Goal: Task Accomplishment & Management: Use online tool/utility

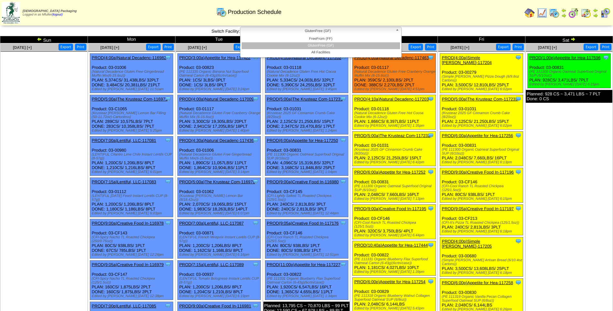
click at [326, 30] on span "GlutenFree (GF)" at bounding box center [318, 31] width 150 height 8
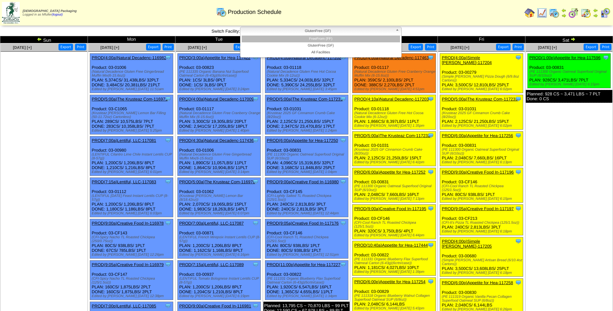
click at [325, 37] on li "FreeFrom (FF)" at bounding box center [321, 39] width 158 height 7
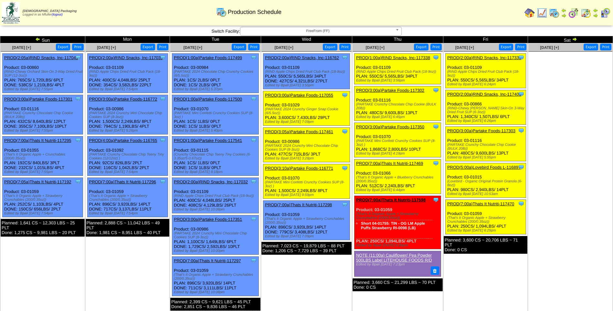
click at [481, 58] on link "PROD(2:00a)RIND Snacks, Inc-117339" at bounding box center [484, 57] width 74 height 5
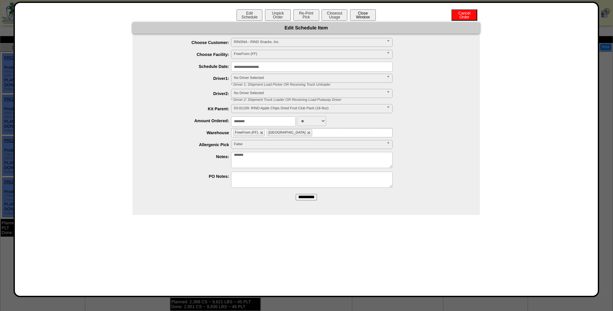
click at [371, 16] on button "Close Window" at bounding box center [363, 14] width 26 height 11
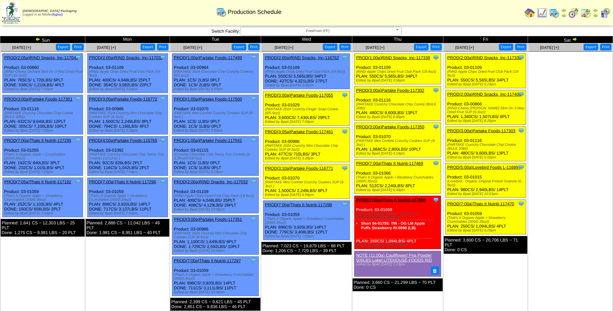
click at [484, 56] on link "PROD(2:00a)RIND Snacks, Inc-117339" at bounding box center [484, 57] width 74 height 5
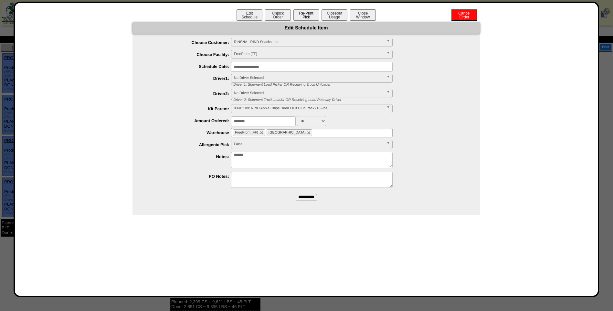
click at [297, 14] on button "Re-Print Pick" at bounding box center [306, 14] width 26 height 11
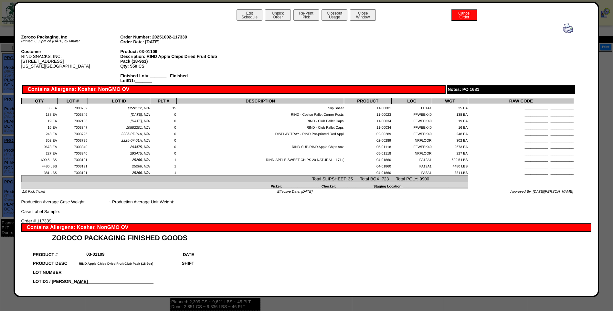
click at [563, 30] on img at bounding box center [568, 28] width 10 height 10
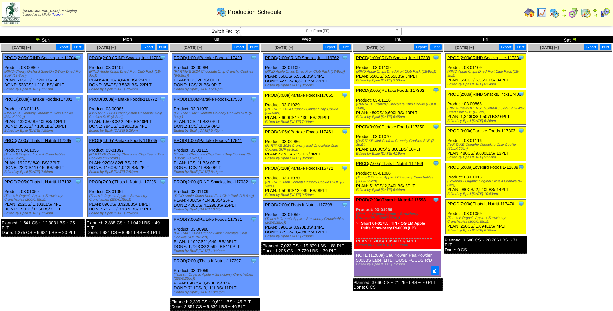
click at [484, 93] on link "PROD(2:00a)RIND Snacks, Inc-117405" at bounding box center [484, 94] width 74 height 5
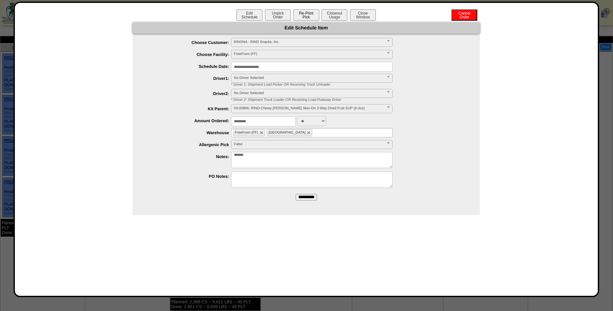
click at [313, 19] on button "Re-Print Pick" at bounding box center [306, 14] width 26 height 11
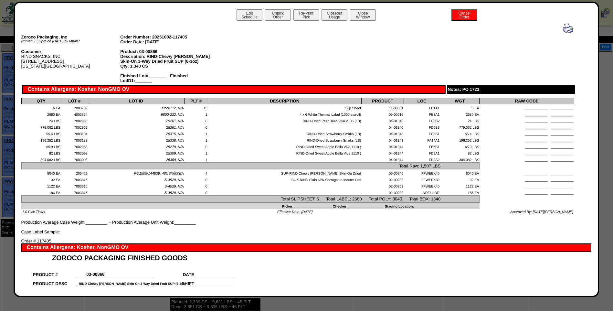
click at [564, 27] on img at bounding box center [568, 28] width 10 height 10
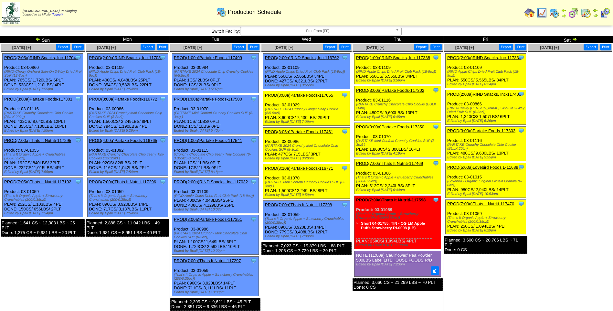
click at [488, 132] on link "PROD(3:00a)Partake Foods-117303" at bounding box center [481, 130] width 68 height 5
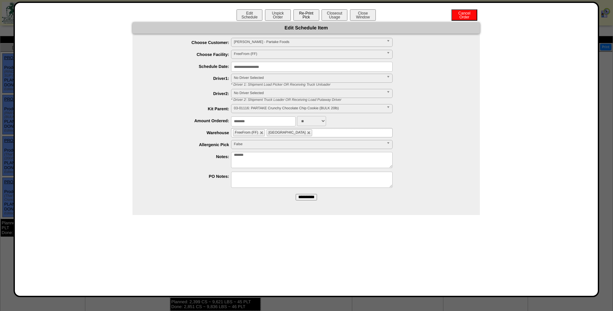
click at [314, 14] on button "Re-Print Pick" at bounding box center [306, 14] width 26 height 11
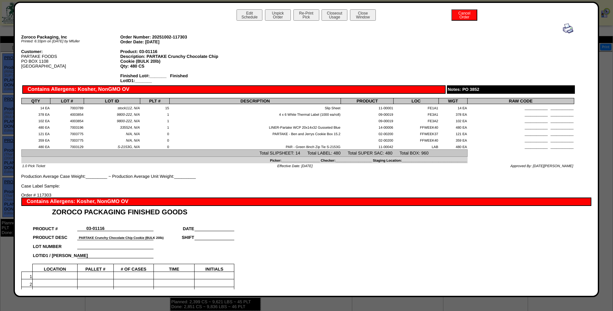
click at [565, 30] on img at bounding box center [568, 28] width 10 height 10
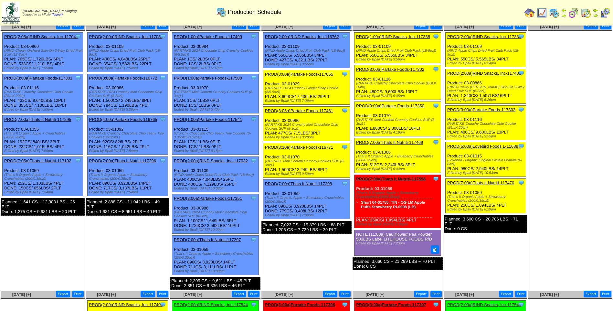
scroll to position [32, 0]
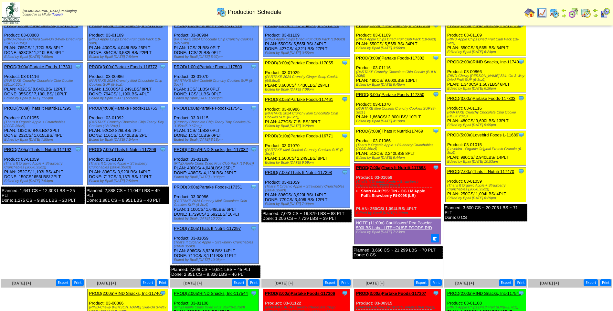
click at [479, 135] on link "PROD(5:00a)Lovebird Foods L-116897" at bounding box center [483, 134] width 73 height 5
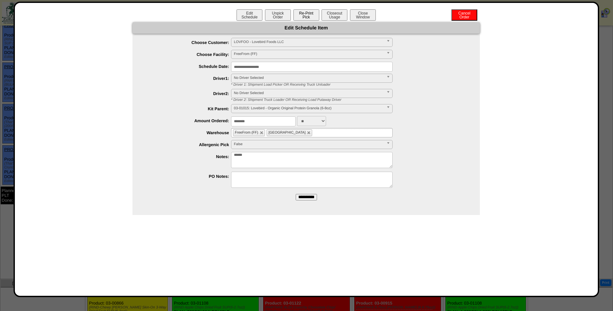
click at [312, 14] on button "Re-Print Pick" at bounding box center [306, 14] width 26 height 11
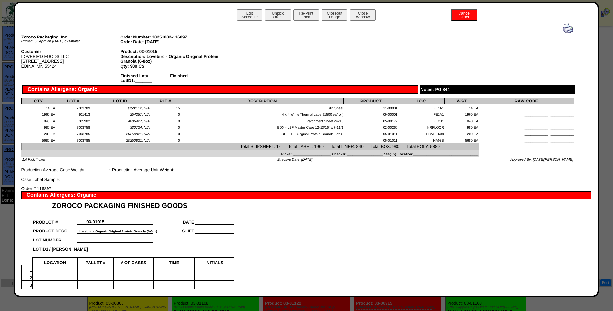
click at [563, 25] on img at bounding box center [568, 28] width 10 height 10
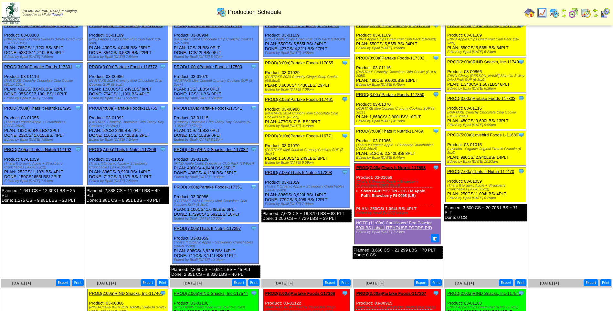
scroll to position [65, 0]
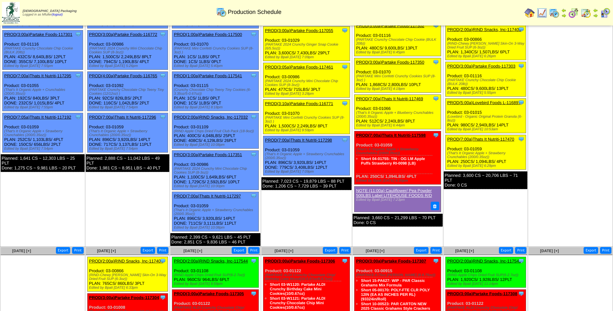
click at [494, 138] on link "PROD(7:00a)Thats It Nutriti-117470" at bounding box center [480, 139] width 67 height 5
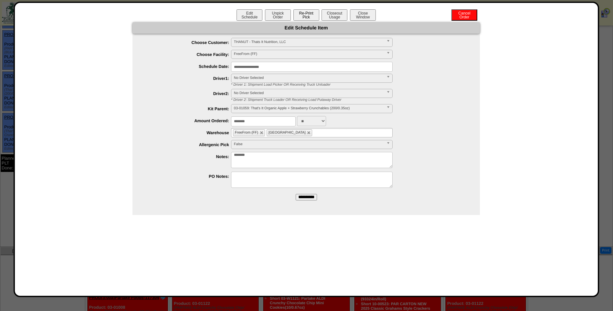
click at [305, 14] on button "Re-Print Pick" at bounding box center [306, 14] width 26 height 11
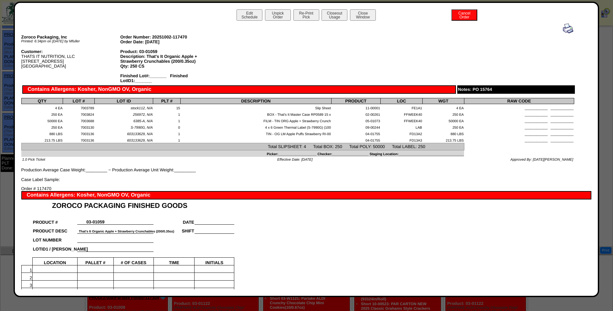
click at [563, 27] on img at bounding box center [568, 28] width 10 height 10
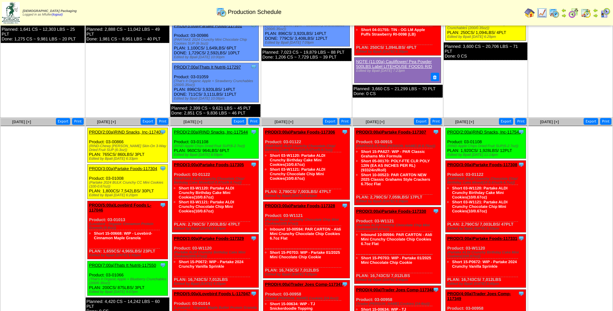
scroll to position [194, 0]
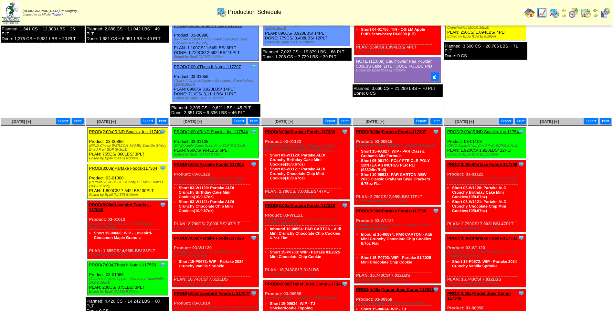
click at [127, 131] on link "PROD(2:00a)RIND Snacks, Inc-117404" at bounding box center [126, 131] width 74 height 5
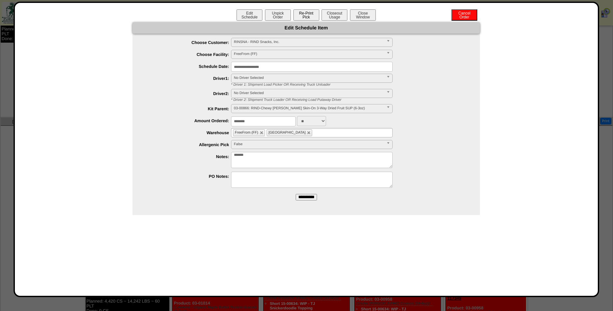
click at [308, 18] on button "Re-Print Pick" at bounding box center [306, 14] width 26 height 11
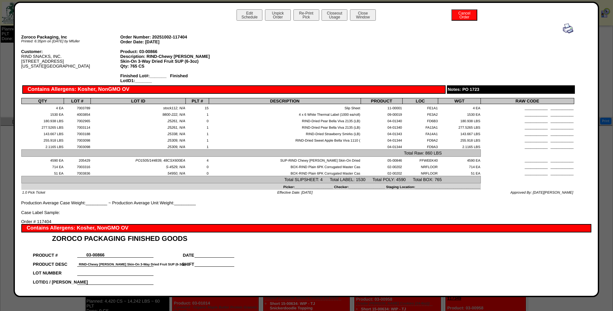
click at [563, 30] on img at bounding box center [568, 28] width 10 height 10
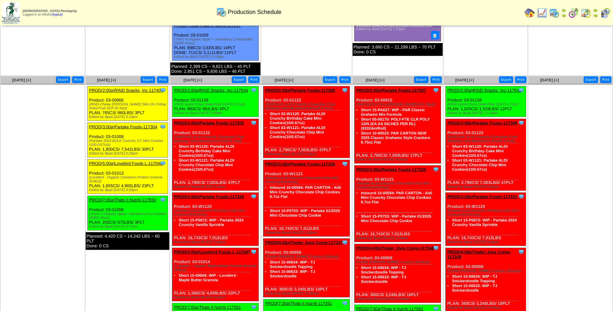
scroll to position [226, 0]
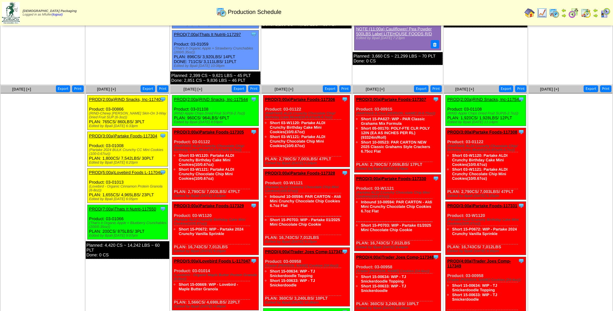
click at [129, 137] on link "PROD(3:00a)Partake Foods-117304" at bounding box center [123, 135] width 68 height 5
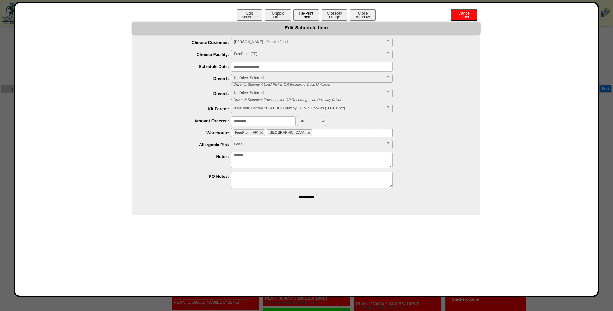
click at [315, 16] on button "Re-Print Pick" at bounding box center [306, 14] width 26 height 11
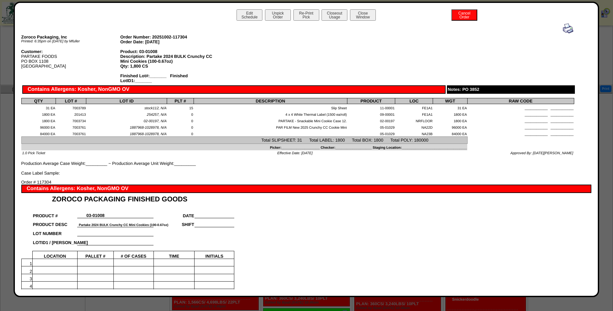
click at [566, 31] on img at bounding box center [568, 28] width 10 height 10
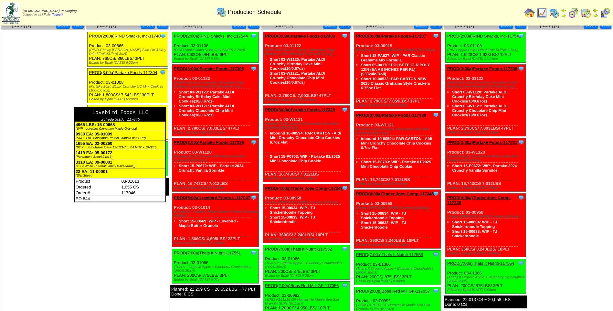
scroll to position [291, 0]
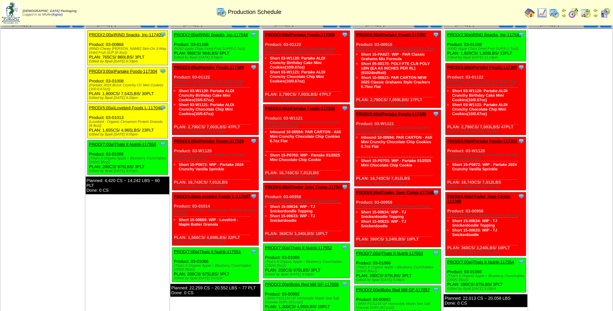
click at [130, 105] on link "PROD(5:00a)Lovebird Foods L-117046" at bounding box center [125, 107] width 73 height 5
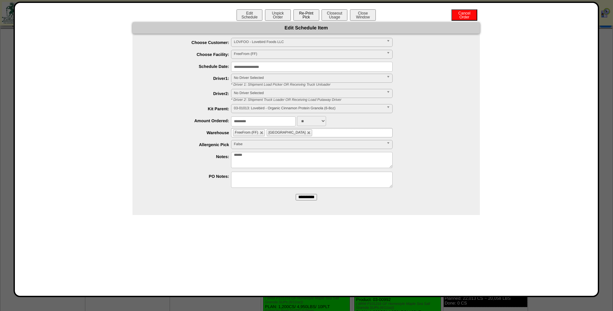
click at [311, 15] on button "Re-Print Pick" at bounding box center [306, 14] width 26 height 11
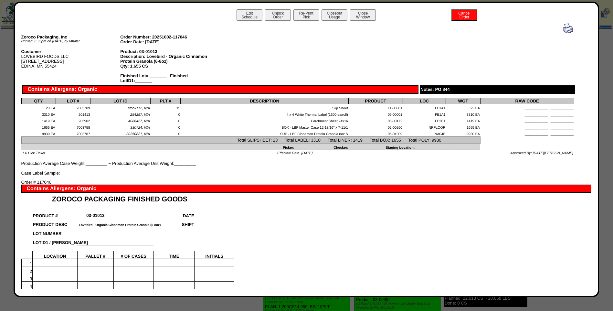
click at [566, 28] on img at bounding box center [568, 28] width 10 height 10
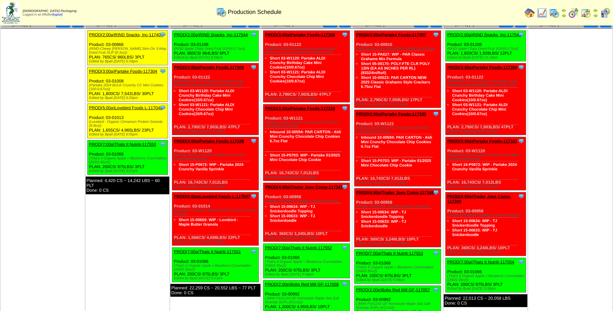
scroll to position [324, 0]
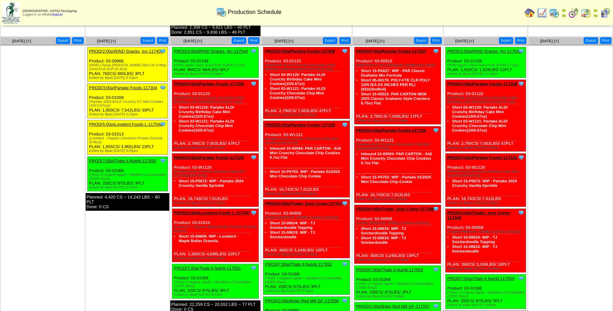
scroll to position [258, 0]
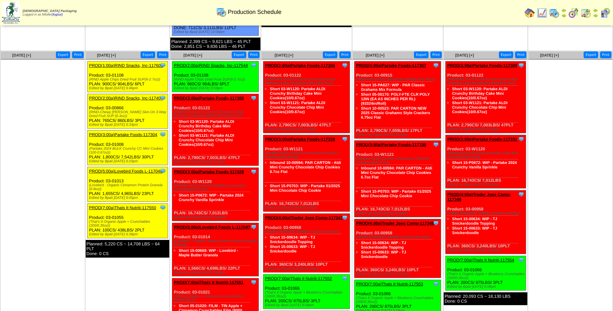
scroll to position [258, 0]
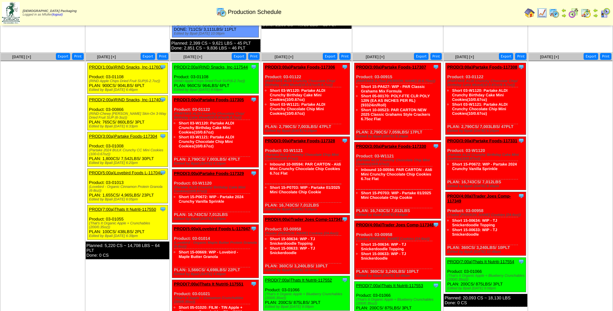
click at [133, 66] on link "PROD(1:00a)RIND Snacks, Inc-117601" at bounding box center [126, 67] width 74 height 5
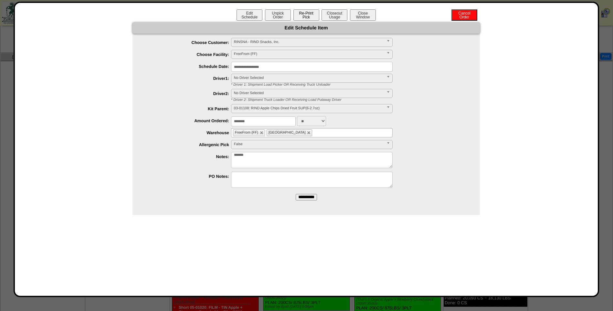
click at [310, 17] on button "Re-Print Pick" at bounding box center [306, 14] width 26 height 11
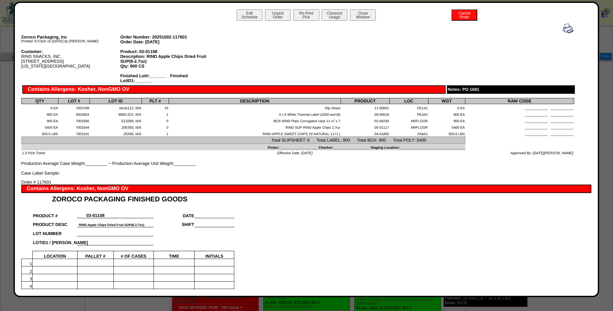
click at [563, 27] on img at bounding box center [568, 28] width 10 height 10
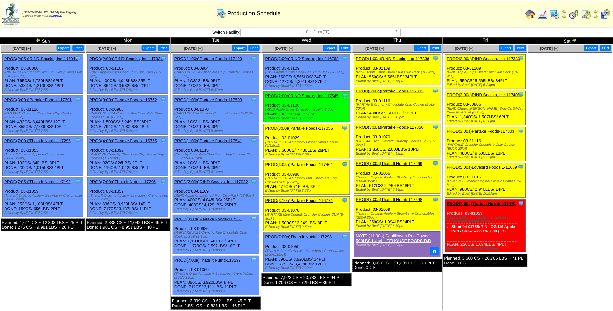
scroll to position [258, 0]
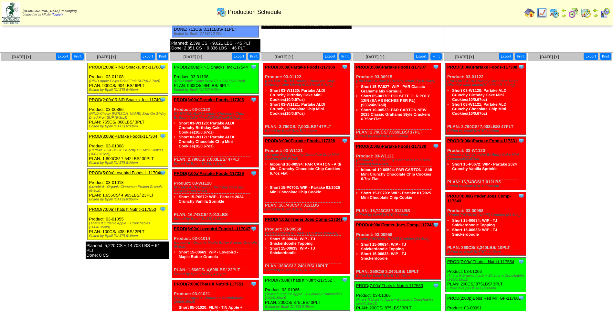
click at [123, 209] on link "PROD(7:00a)Thats It Nutriti-117550" at bounding box center [122, 209] width 67 height 5
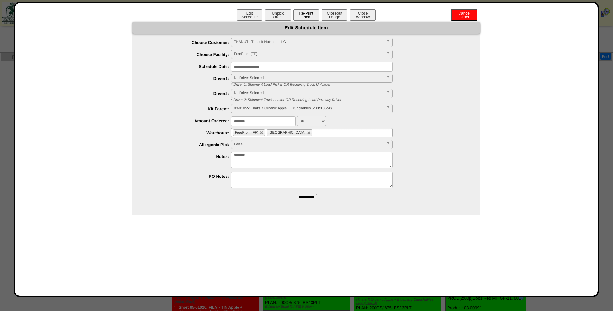
click at [313, 15] on button "Re-Print Pick" at bounding box center [306, 14] width 26 height 11
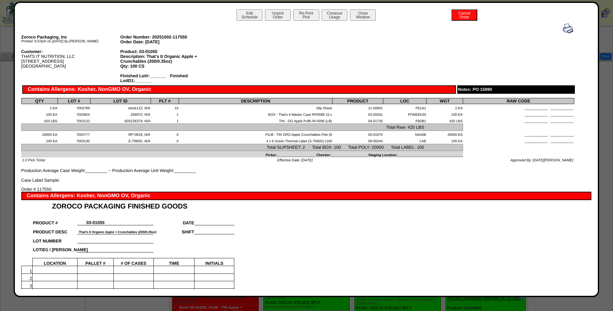
click at [563, 29] on img at bounding box center [568, 28] width 10 height 10
